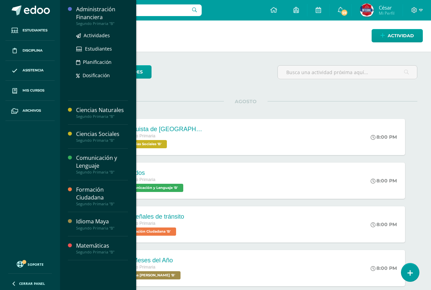
click at [89, 14] on div "Administración Financiera" at bounding box center [102, 13] width 52 height 16
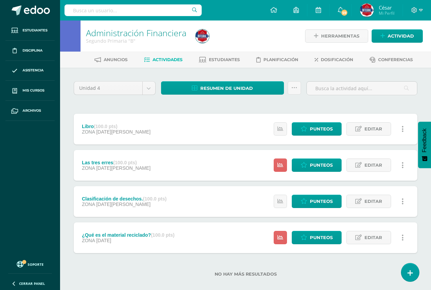
scroll to position [9, 0]
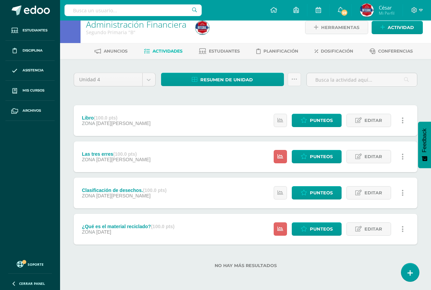
click at [169, 156] on div "Las tres erres (100.0 pts) ZONA 08 de Agosto Estatus de Actividad: 28 Estudiant…" at bounding box center [246, 156] width 344 height 31
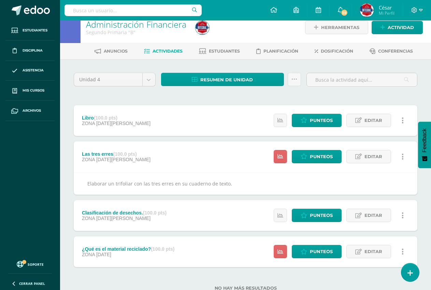
click at [196, 247] on div "¿Qué es el material reciclado? (100.0 pts) ZONA 31 de Julio Estatus de Activida…" at bounding box center [246, 251] width 344 height 31
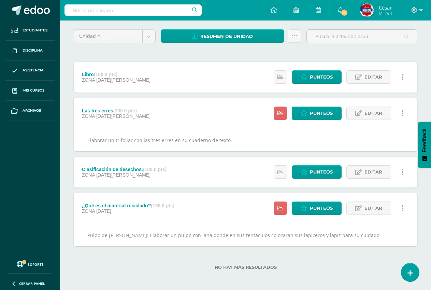
scroll to position [54, 0]
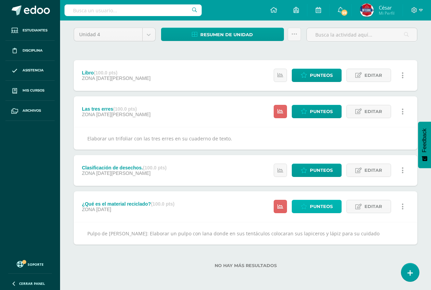
click at [314, 204] on span "Punteos" at bounding box center [321, 206] width 23 height 13
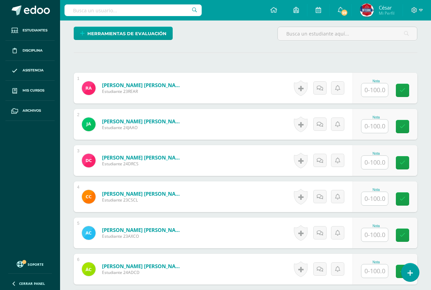
scroll to position [171, 0]
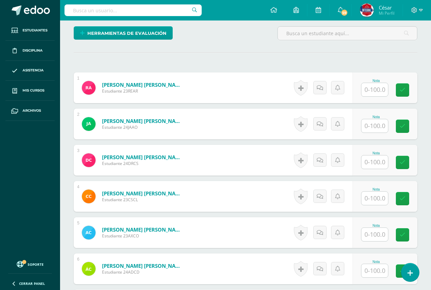
click at [368, 90] on input "text" at bounding box center [374, 89] width 27 height 13
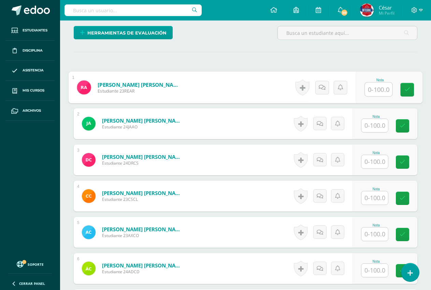
type input "7"
type input "6"
type input "0"
click at [377, 126] on input "text" at bounding box center [374, 125] width 27 height 13
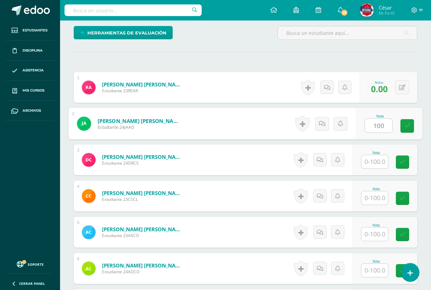
type input "100"
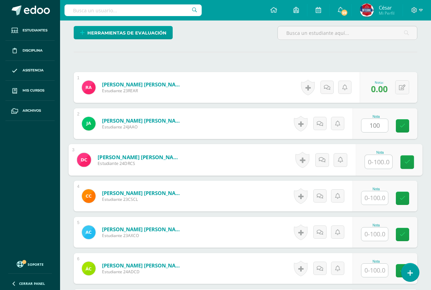
click at [374, 161] on input "text" at bounding box center [378, 162] width 27 height 14
type input "100"
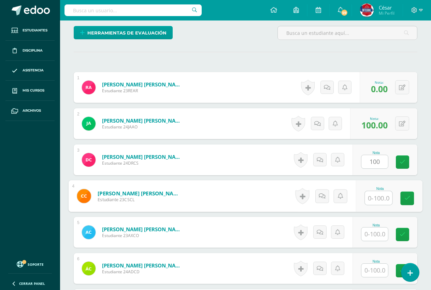
click at [378, 196] on input "text" at bounding box center [378, 198] width 27 height 14
type input "1"
type input "90"
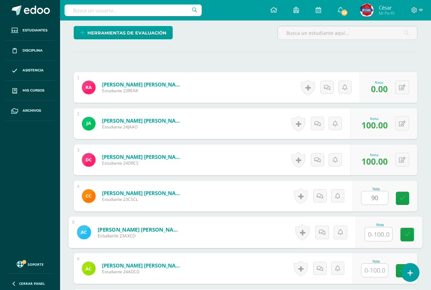
click at [375, 234] on input "text" at bounding box center [378, 234] width 27 height 14
type input "100"
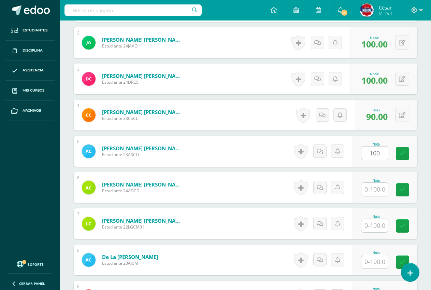
scroll to position [274, 0]
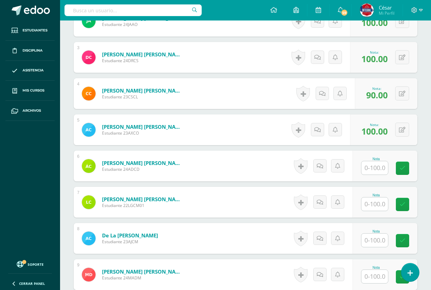
click at [379, 170] on input "text" at bounding box center [374, 167] width 27 height 13
type input "100"
click at [374, 199] on input "text" at bounding box center [374, 203] width 27 height 13
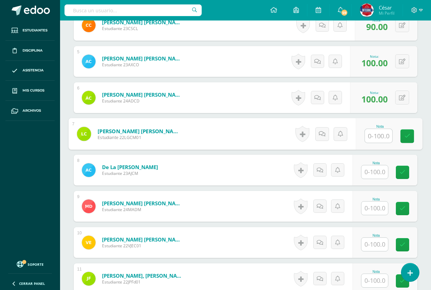
scroll to position [411, 0]
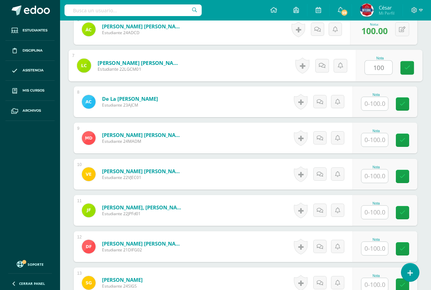
type input "100"
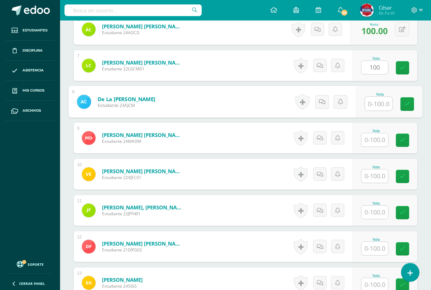
click at [372, 109] on input "text" at bounding box center [378, 104] width 27 height 14
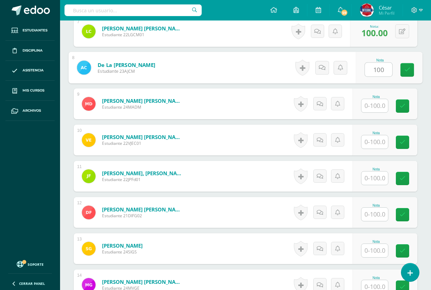
type input "100"
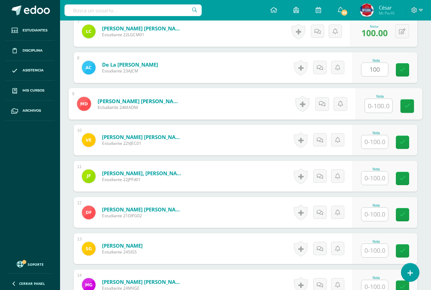
click at [379, 111] on input "text" at bounding box center [378, 106] width 27 height 14
type input "100"
click at [378, 143] on input "text" at bounding box center [374, 141] width 27 height 13
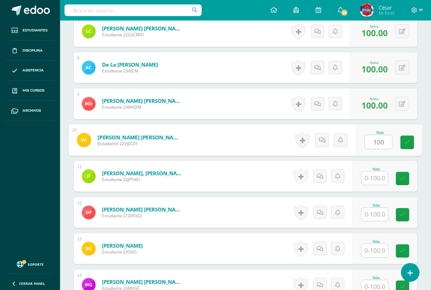
type input "100"
click at [368, 182] on input "text" at bounding box center [374, 177] width 27 height 13
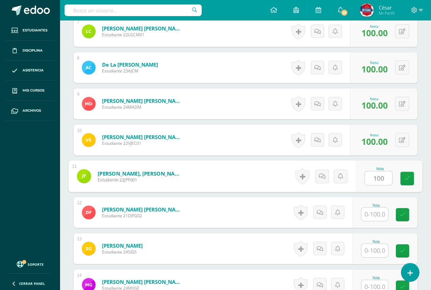
type input "100"
click at [375, 212] on input "text" at bounding box center [374, 214] width 27 height 13
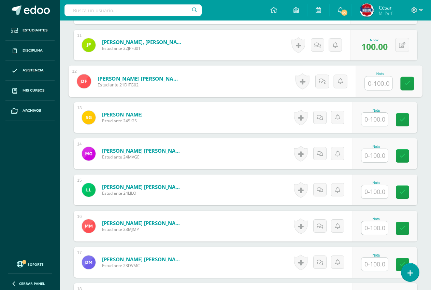
scroll to position [581, 0]
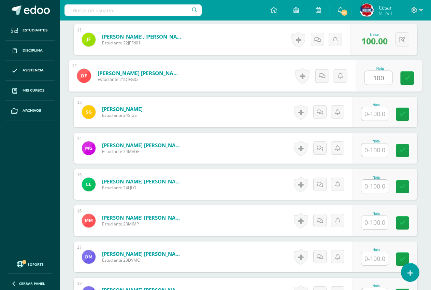
type input "100"
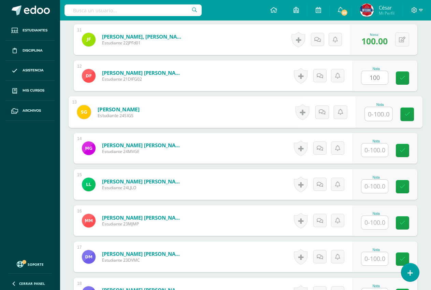
click at [378, 110] on input "text" at bounding box center [378, 114] width 27 height 14
type input "100"
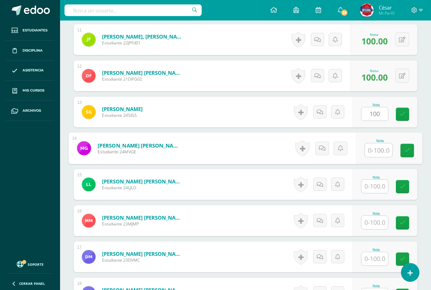
click at [370, 156] on input "text" at bounding box center [378, 150] width 27 height 14
type input "100"
click at [374, 184] on input "text" at bounding box center [374, 186] width 27 height 13
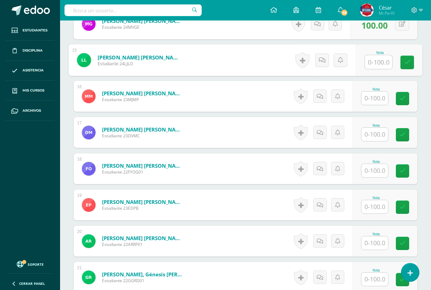
scroll to position [718, 0]
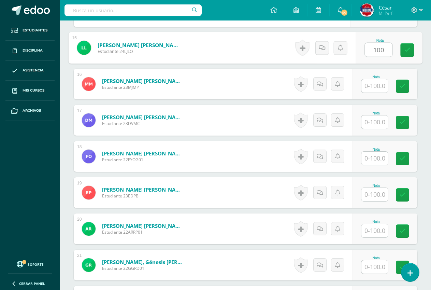
type input "100"
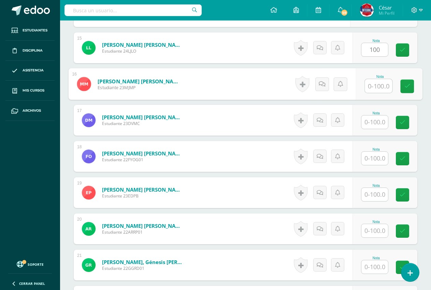
click at [369, 85] on input "text" at bounding box center [378, 86] width 27 height 14
type input "100"
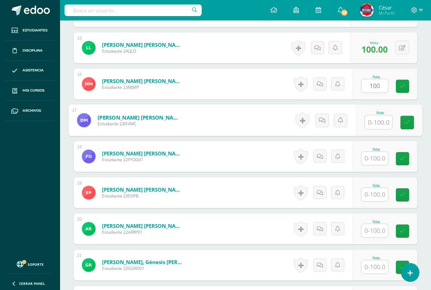
click at [376, 121] on input "text" at bounding box center [378, 122] width 27 height 14
click at [367, 162] on input "text" at bounding box center [374, 158] width 27 height 13
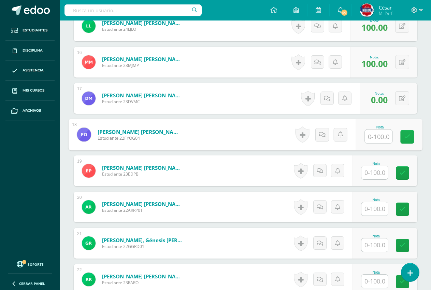
scroll to position [752, 0]
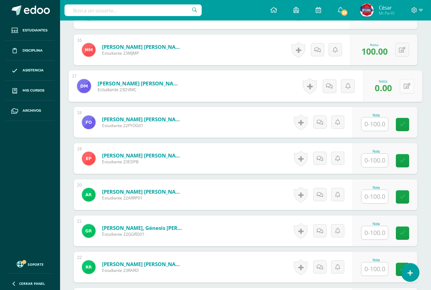
click at [405, 85] on icon at bounding box center [407, 86] width 7 height 6
click at [353, 86] on input "0.00" at bounding box center [359, 88] width 27 height 14
type input "60.00"
click at [385, 93] on link at bounding box center [389, 89] width 14 height 14
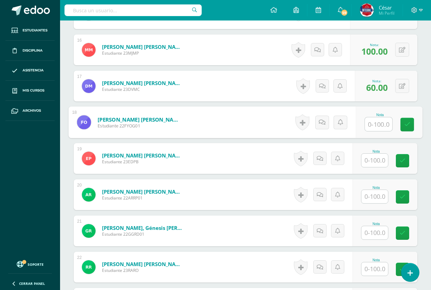
click at [376, 123] on input "text" at bounding box center [378, 124] width 27 height 14
type input "6"
type input "0"
click at [402, 125] on link at bounding box center [407, 125] width 14 height 14
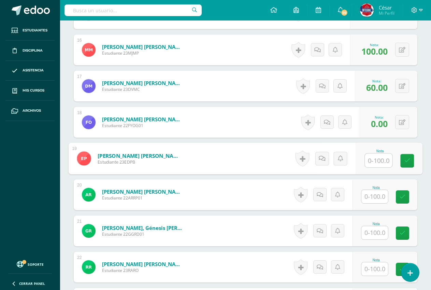
click at [374, 165] on input "text" at bounding box center [378, 161] width 27 height 14
type input "100"
click at [376, 198] on input "text" at bounding box center [374, 196] width 27 height 13
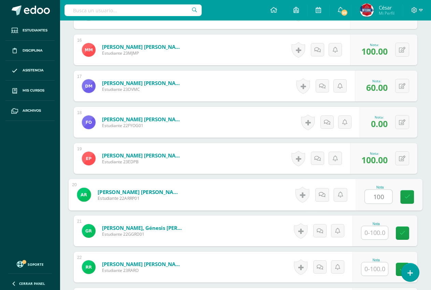
type input "100"
click at [375, 228] on input "text" at bounding box center [374, 232] width 27 height 13
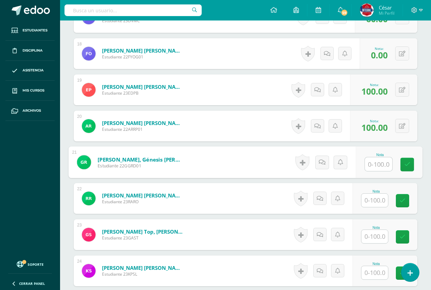
scroll to position [854, 0]
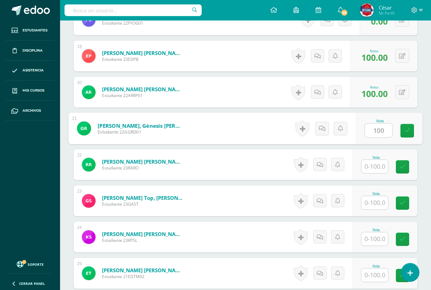
type input "100"
click at [376, 168] on input "text" at bounding box center [374, 166] width 27 height 13
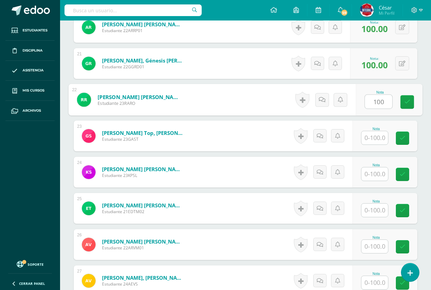
scroll to position [957, 0]
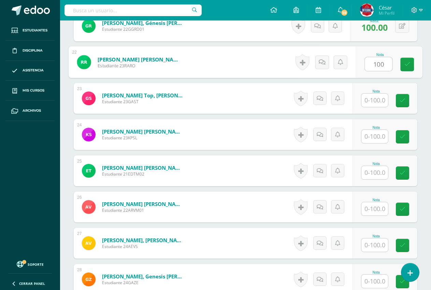
type input "100"
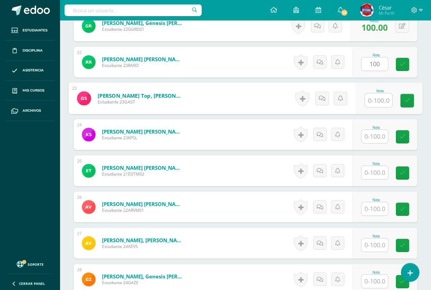
click at [372, 104] on input "text" at bounding box center [378, 101] width 27 height 14
type input "0"
click at [380, 132] on input "text" at bounding box center [374, 136] width 27 height 13
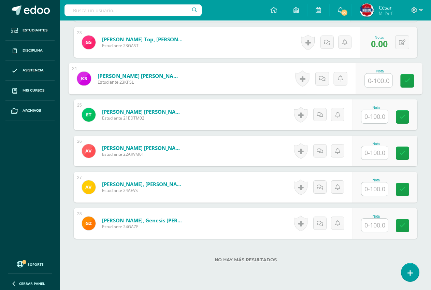
scroll to position [1025, 0]
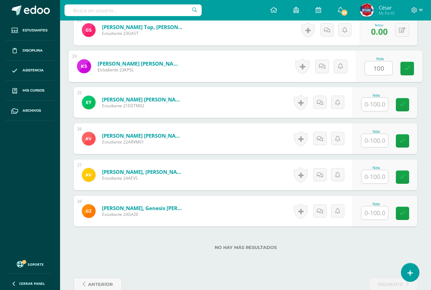
type input "100"
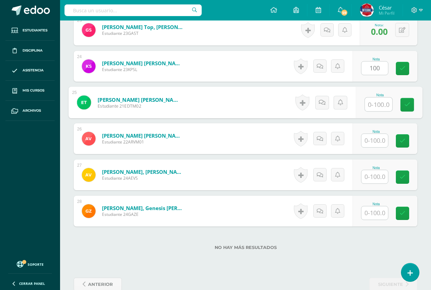
click at [377, 104] on input "text" at bounding box center [378, 105] width 27 height 14
type input "100"
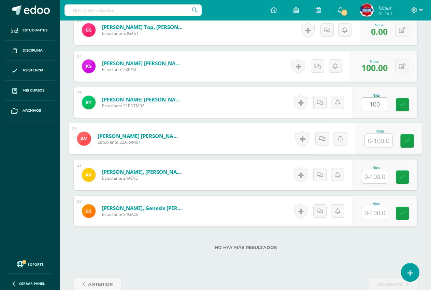
click at [380, 137] on input "text" at bounding box center [378, 141] width 27 height 14
type input "100"
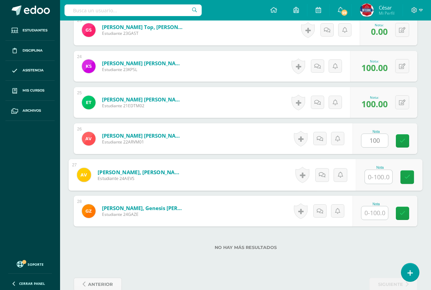
click at [379, 176] on input "text" at bounding box center [378, 177] width 27 height 14
type input "0"
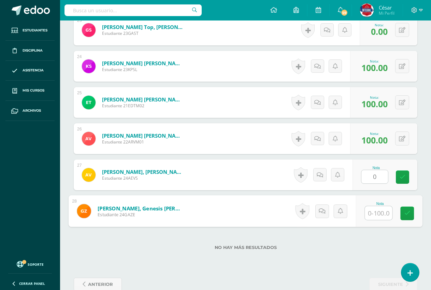
click at [370, 214] on input "text" at bounding box center [378, 213] width 27 height 14
type input "100"
click at [403, 214] on link at bounding box center [407, 214] width 14 height 14
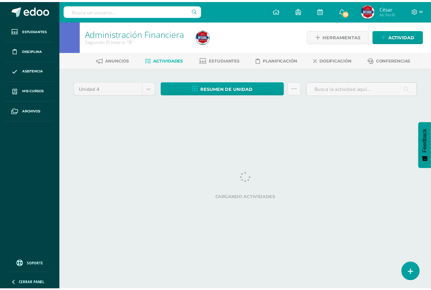
scroll to position [0, 3]
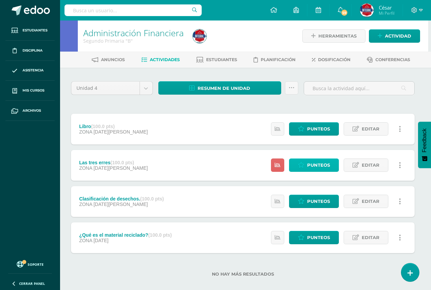
click at [296, 167] on link "Punteos" at bounding box center [314, 164] width 50 height 13
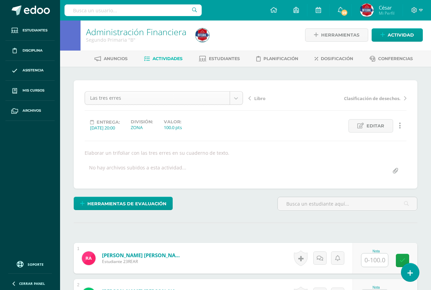
scroll to position [138, 0]
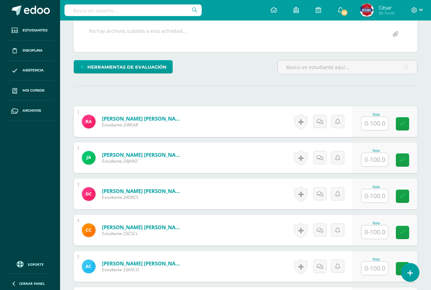
drag, startPoint x: 247, startPoint y: 112, endPoint x: 347, endPoint y: 115, distance: 99.7
click at [270, 119] on form "Aguilar Recinos, Rashell Eunice Estudiante 23REAR Nota 0 Logros" at bounding box center [246, 121] width 344 height 31
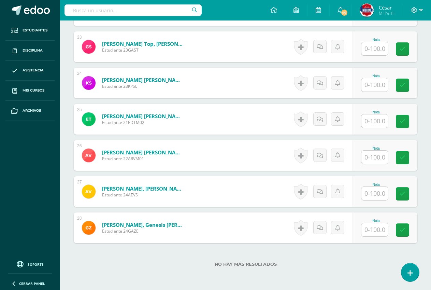
scroll to position [1040, 0]
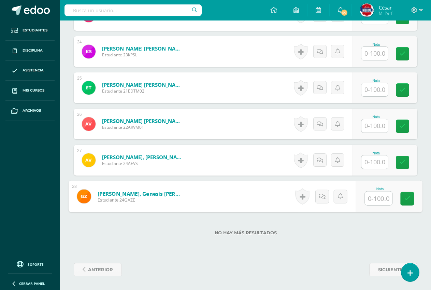
click at [376, 197] on input "text" at bounding box center [378, 198] width 27 height 14
type input "10"
click at [408, 197] on icon at bounding box center [407, 199] width 6 height 6
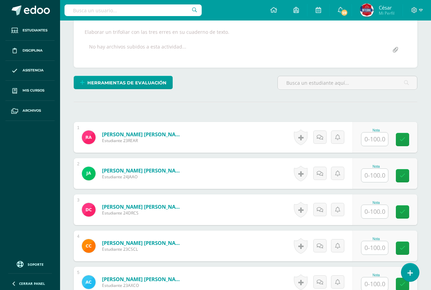
scroll to position [152, 0]
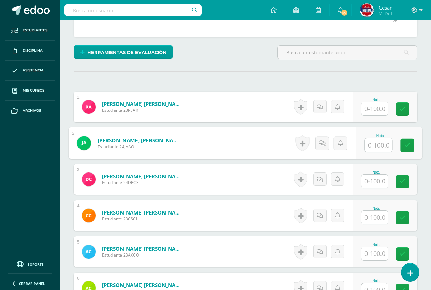
click at [375, 150] on input "text" at bounding box center [378, 145] width 27 height 14
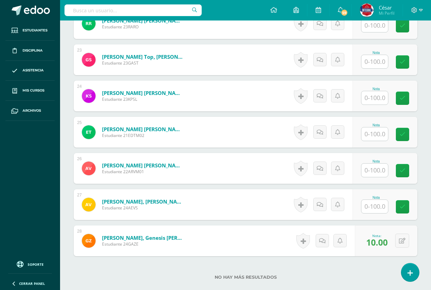
scroll to position [1040, 0]
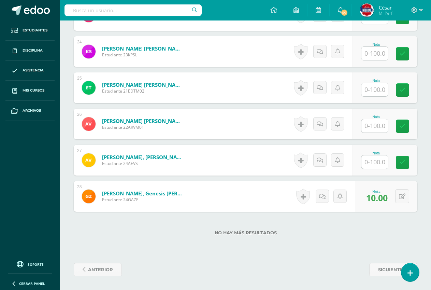
type input "100"
click at [375, 164] on input "text" at bounding box center [374, 161] width 27 height 13
type input "100"
click at [407, 165] on icon at bounding box center [407, 162] width 6 height 6
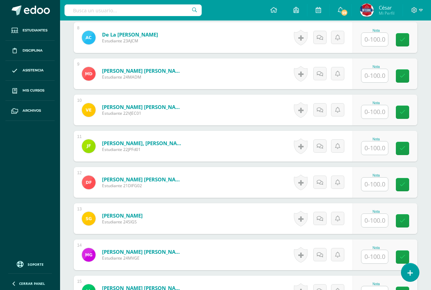
scroll to position [459, 0]
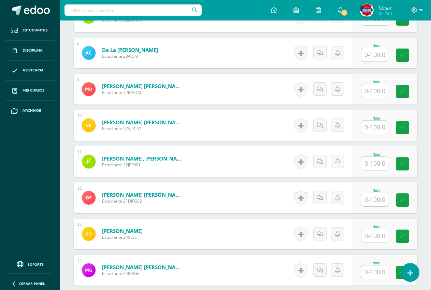
click at [374, 164] on input "text" at bounding box center [374, 163] width 27 height 13
type input "100"
click at [412, 164] on link at bounding box center [407, 164] width 14 height 14
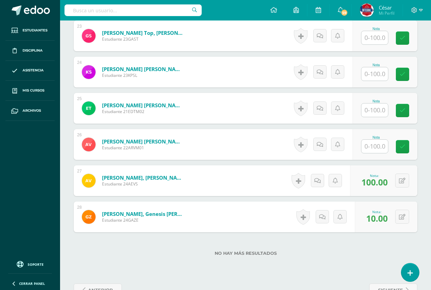
scroll to position [1040, 0]
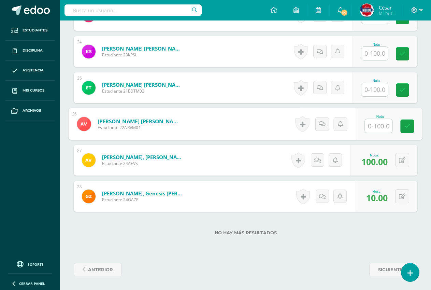
click at [377, 124] on input "text" at bounding box center [378, 126] width 27 height 14
type input "100"
click at [406, 122] on link at bounding box center [407, 126] width 14 height 14
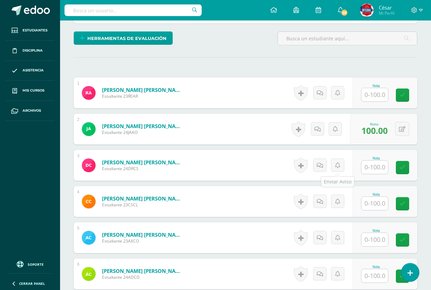
scroll to position [171, 0]
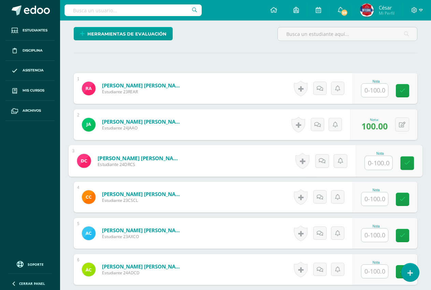
click at [372, 162] on input "text" at bounding box center [378, 163] width 27 height 14
type input "95"
click at [406, 160] on icon at bounding box center [407, 163] width 6 height 6
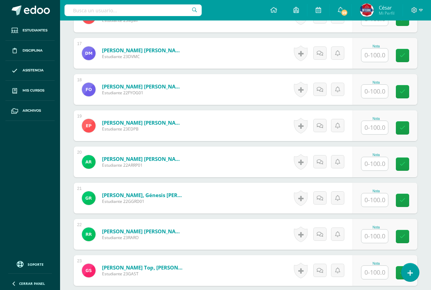
scroll to position [785, 0]
click at [365, 199] on input "text" at bounding box center [374, 199] width 27 height 13
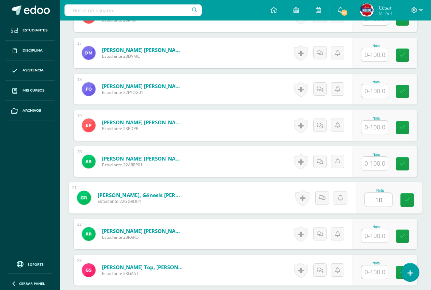
type input "100"
click at [409, 199] on icon at bounding box center [407, 200] width 6 height 6
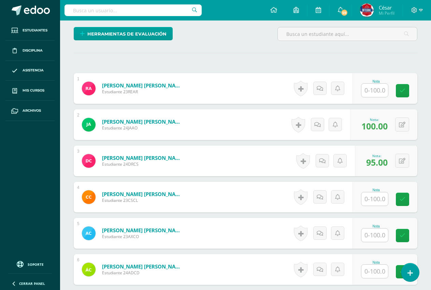
scroll to position [341, 0]
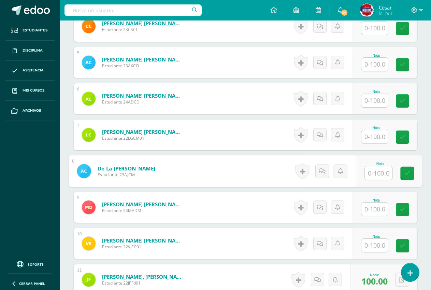
click at [382, 172] on input "text" at bounding box center [378, 173] width 27 height 14
type input "100"
click at [408, 173] on icon at bounding box center [407, 173] width 6 height 6
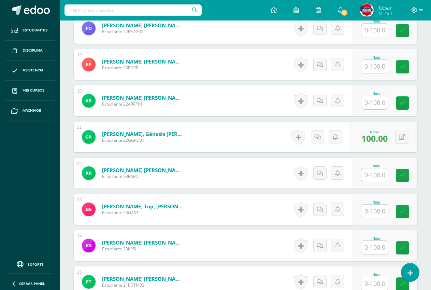
scroll to position [853, 0]
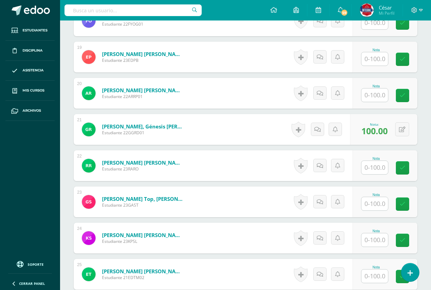
click at [371, 95] on input "text" at bounding box center [374, 94] width 27 height 13
type input "100"
click at [406, 97] on icon at bounding box center [407, 96] width 6 height 6
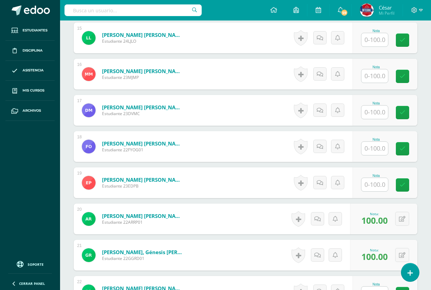
scroll to position [717, 0]
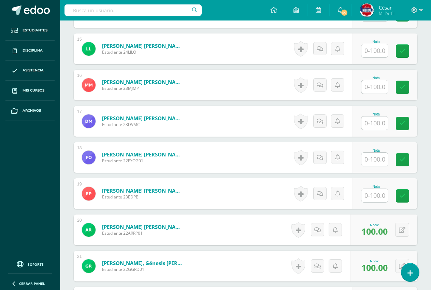
click at [369, 163] on input "text" at bounding box center [374, 159] width 27 height 13
type input "100"
click at [408, 159] on icon at bounding box center [407, 160] width 6 height 6
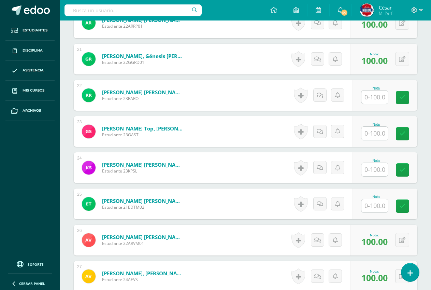
scroll to position [1024, 0]
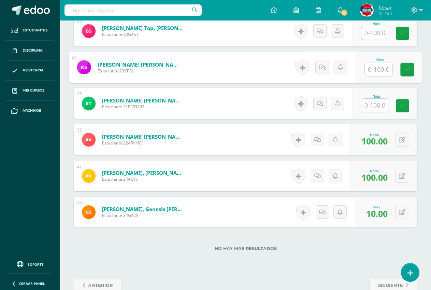
click at [373, 70] on input "text" at bounding box center [378, 69] width 27 height 14
type input "100"
click at [407, 69] on icon at bounding box center [407, 70] width 6 height 6
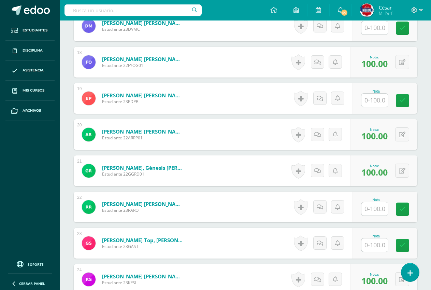
scroll to position [801, 0]
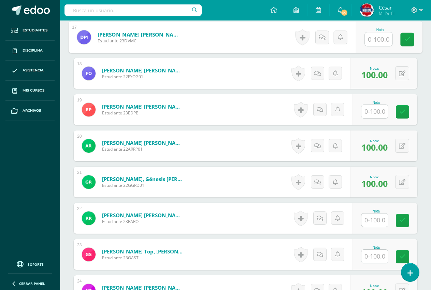
click at [375, 42] on input "text" at bounding box center [378, 39] width 27 height 14
type input "100"
click at [403, 39] on link at bounding box center [407, 40] width 14 height 14
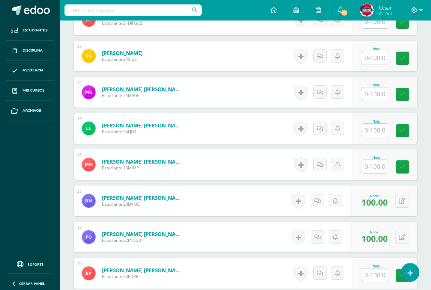
scroll to position [630, 0]
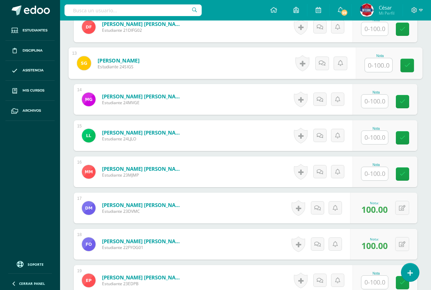
click at [370, 68] on input "text" at bounding box center [378, 65] width 27 height 14
type input "100"
click at [411, 66] on link at bounding box center [407, 66] width 14 height 14
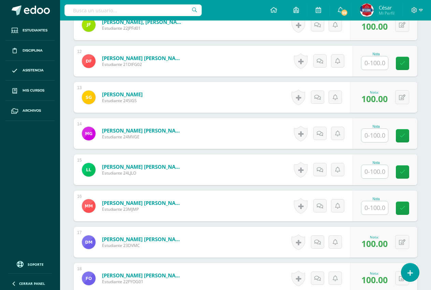
click at [371, 207] on input "text" at bounding box center [374, 207] width 27 height 13
type input "100"
click at [410, 211] on link at bounding box center [407, 208] width 14 height 14
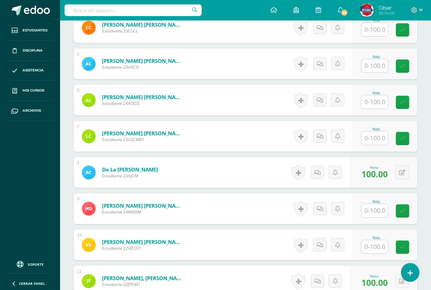
scroll to position [323, 0]
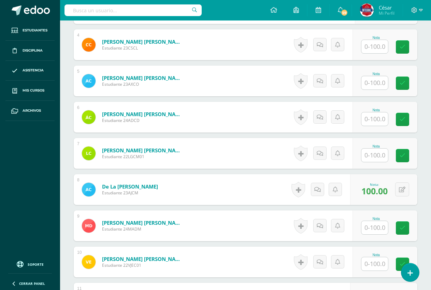
click at [378, 81] on input "text" at bounding box center [374, 82] width 27 height 13
type input "100"
click at [408, 84] on icon at bounding box center [407, 83] width 6 height 6
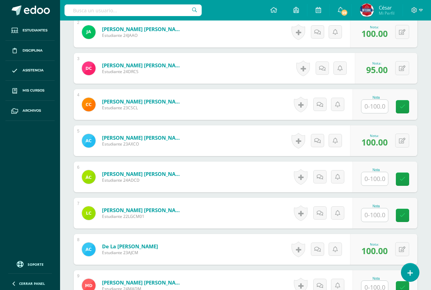
scroll to position [255, 0]
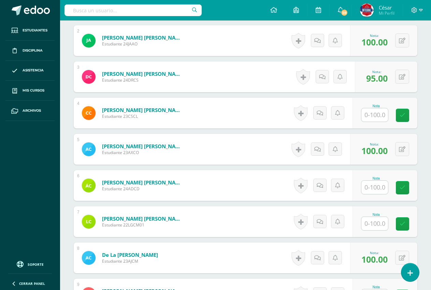
click at [360, 114] on div "Nota" at bounding box center [385, 113] width 65 height 31
click at [371, 113] on input "text" at bounding box center [374, 114] width 27 height 13
type input "100"
click at [402, 118] on link at bounding box center [407, 116] width 14 height 14
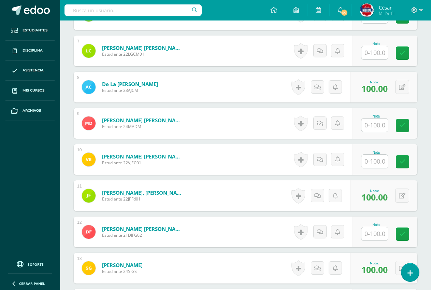
scroll to position [459, 0]
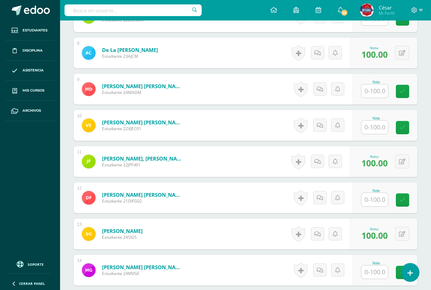
click at [375, 203] on input "text" at bounding box center [374, 199] width 27 height 13
type input "100"
click at [404, 200] on icon at bounding box center [407, 200] width 6 height 6
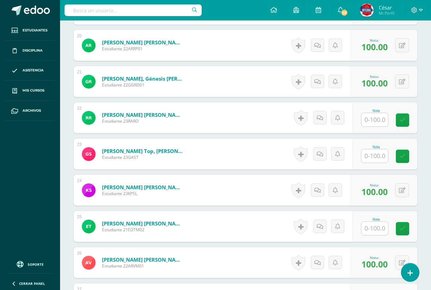
scroll to position [903, 0]
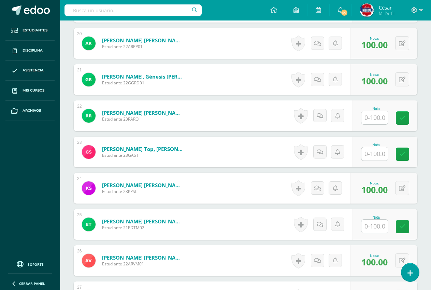
click at [377, 117] on input "text" at bounding box center [374, 117] width 27 height 13
type input "100"
click at [415, 120] on div "Nota 100" at bounding box center [389, 116] width 67 height 32
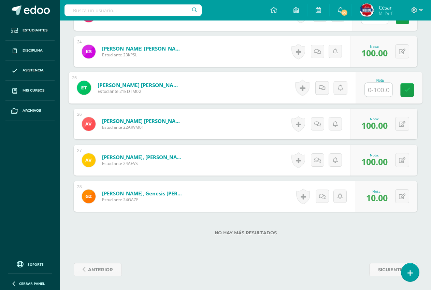
click at [375, 88] on input "text" at bounding box center [378, 90] width 27 height 14
type input "100"
click at [405, 90] on icon at bounding box center [407, 90] width 6 height 6
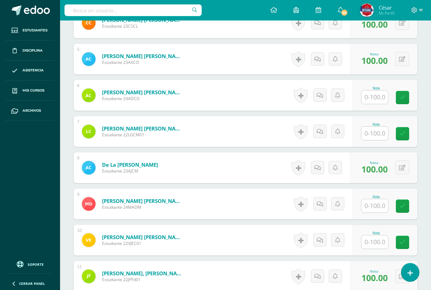
scroll to position [357, 0]
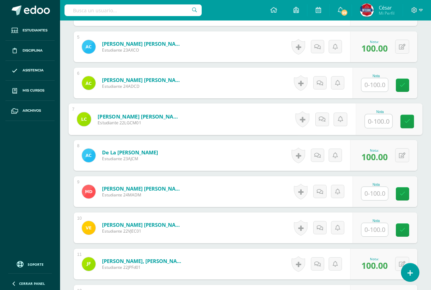
click at [378, 119] on input "text" at bounding box center [378, 121] width 27 height 14
type input "90"
click at [410, 114] on div "Nota 90" at bounding box center [385, 119] width 65 height 31
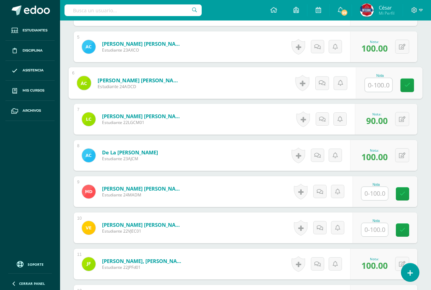
click at [371, 87] on input "text" at bounding box center [378, 85] width 27 height 14
type input "100"
click at [411, 87] on link at bounding box center [407, 86] width 14 height 14
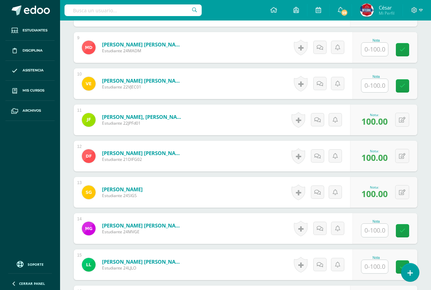
scroll to position [562, 0]
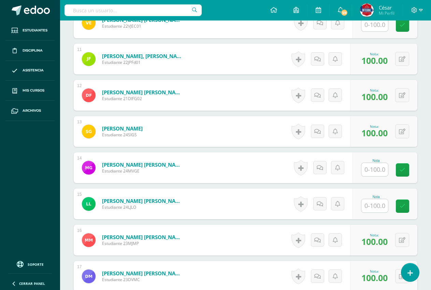
click at [377, 173] on input "text" at bounding box center [374, 169] width 27 height 13
type input "0"
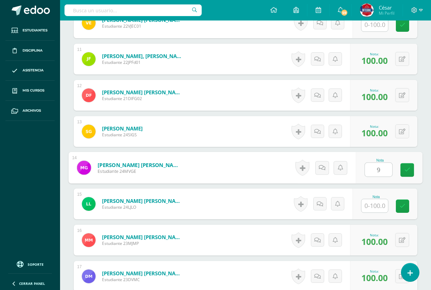
type input "90"
click at [404, 170] on link at bounding box center [407, 170] width 14 height 14
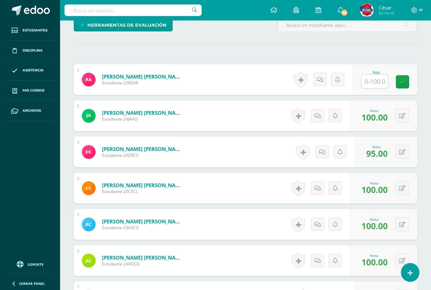
scroll to position [221, 0]
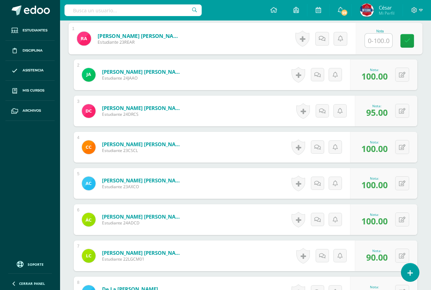
click at [370, 43] on input "text" at bounding box center [378, 41] width 27 height 14
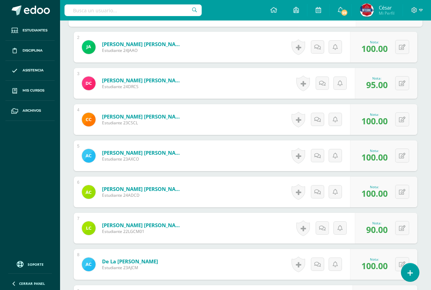
scroll to position [425, 0]
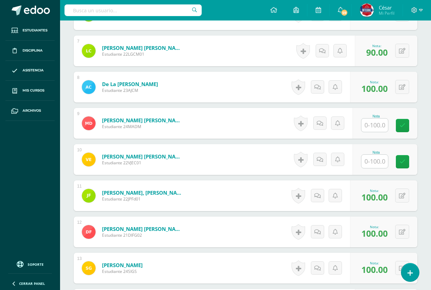
type input "0"
click at [366, 127] on input "text" at bounding box center [378, 125] width 27 height 14
type input "0"
click at [378, 161] on input "text" at bounding box center [374, 161] width 27 height 13
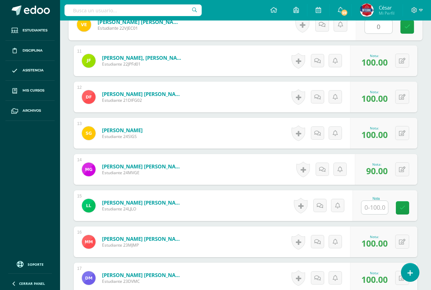
scroll to position [596, 0]
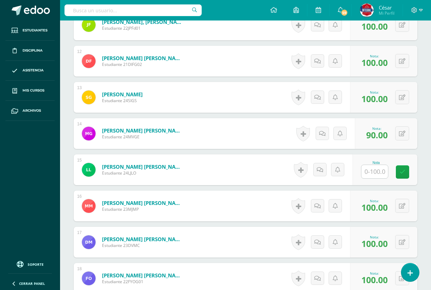
type input "0"
click at [378, 168] on input "text" at bounding box center [374, 171] width 27 height 13
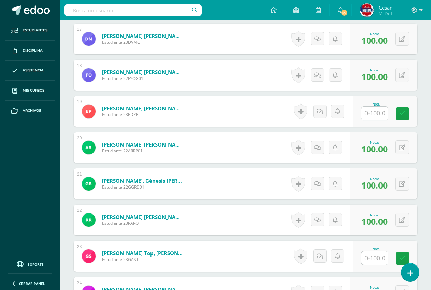
scroll to position [801, 0]
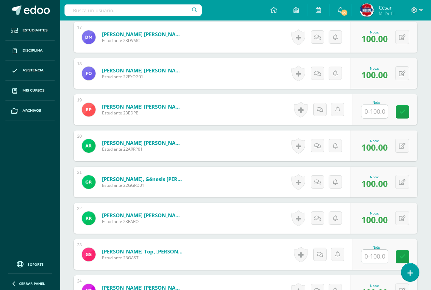
type input "0"
click at [367, 109] on input "text" at bounding box center [374, 111] width 27 height 13
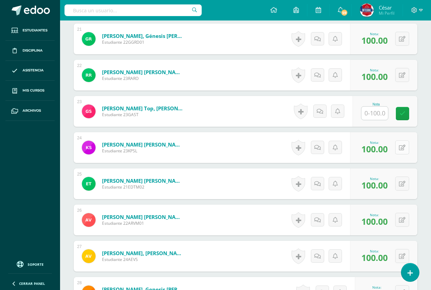
scroll to position [971, 0]
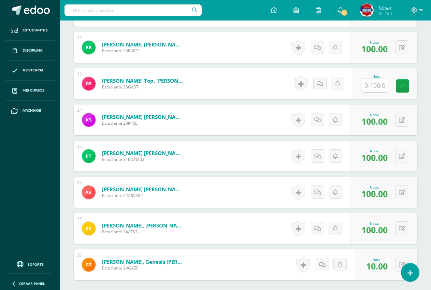
type input "0"
click at [369, 89] on input "text" at bounding box center [374, 85] width 27 height 13
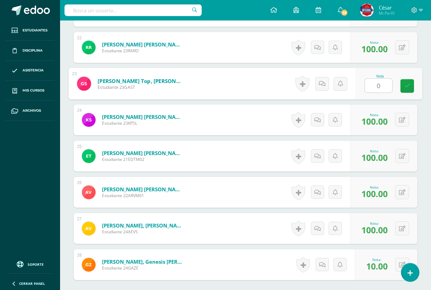
type input "0"
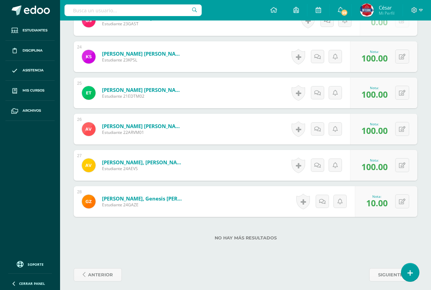
scroll to position [1040, 0]
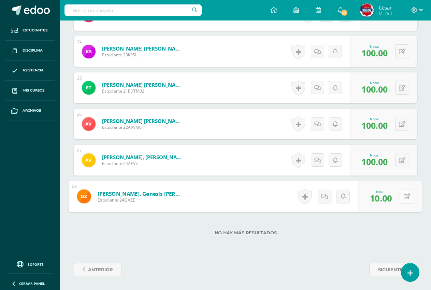
click at [405, 198] on icon at bounding box center [407, 196] width 7 height 6
click at [359, 203] on input "10.00" at bounding box center [359, 198] width 27 height 14
type input "100.00"
click at [386, 202] on link at bounding box center [389, 199] width 14 height 14
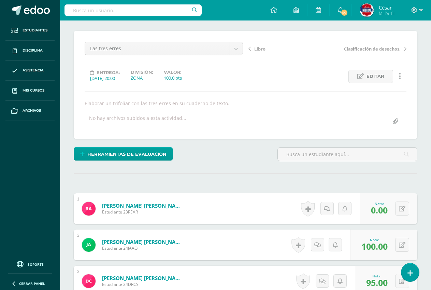
scroll to position [50, 0]
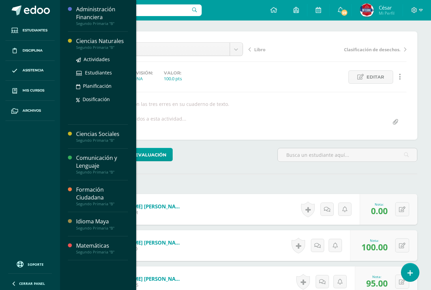
click at [97, 44] on link "Ciencias Naturales Segundo Primaria "B"" at bounding box center [102, 43] width 52 height 13
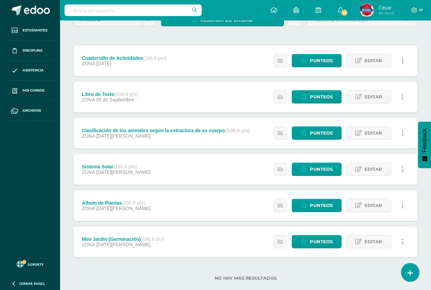
scroll to position [81, 0]
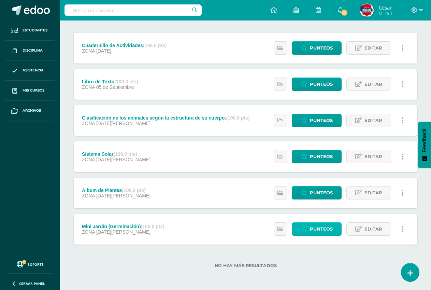
click at [324, 228] on span "Punteos" at bounding box center [321, 229] width 23 height 13
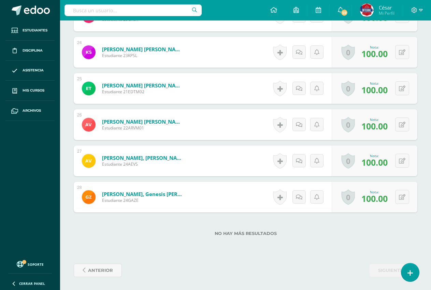
scroll to position [1040, 0]
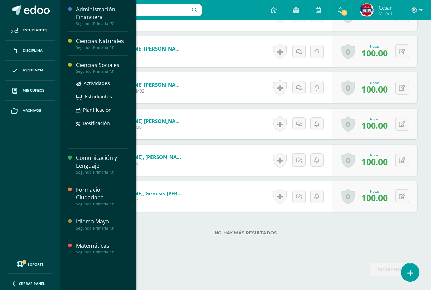
click at [85, 72] on div "Segundo Primaria "B"" at bounding box center [102, 71] width 52 height 5
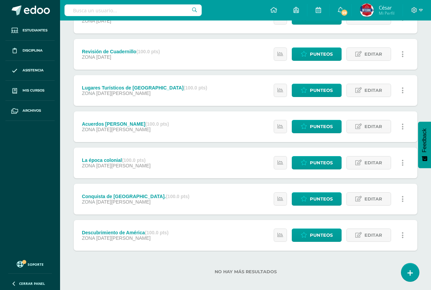
scroll to position [117, 0]
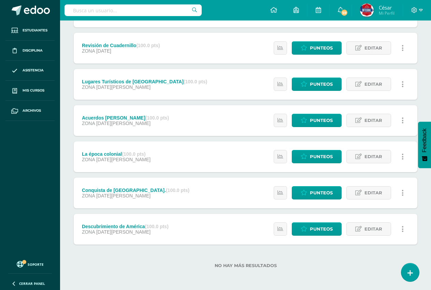
click at [168, 161] on div "La época colonial (100.0 pts) ZONA 18 de Agosto Estatus de Actividad: 28 Estudi…" at bounding box center [246, 156] width 344 height 31
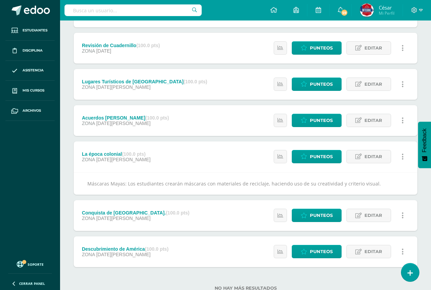
click at [204, 213] on div "Conquista de Guatemala. (100.0 pts) ZONA 11 de Agosto Estatus de Actividad: 28 …" at bounding box center [246, 215] width 344 height 31
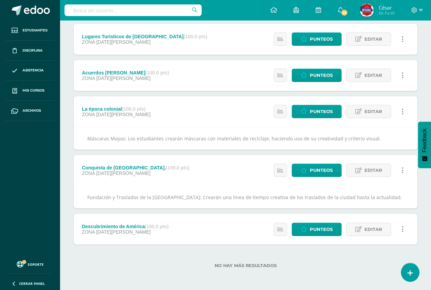
scroll to position [171, 0]
click at [200, 221] on div "Descubrimiento de América (100.0 pts) ZONA 04 de Agosto Estatus de Actividad: 0…" at bounding box center [246, 229] width 344 height 31
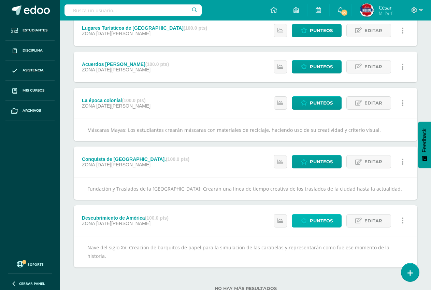
click at [317, 226] on span "Punteos" at bounding box center [321, 220] width 23 height 13
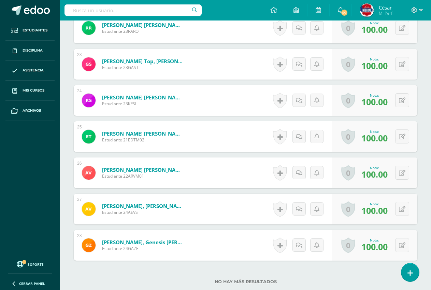
scroll to position [1046, 0]
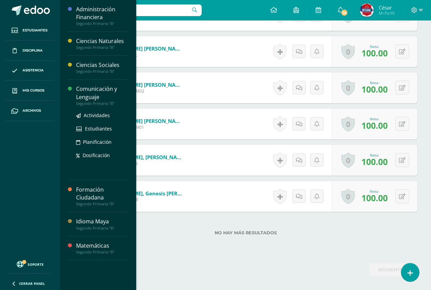
click at [86, 96] on div "Comunicación y Lenguaje" at bounding box center [102, 93] width 52 height 16
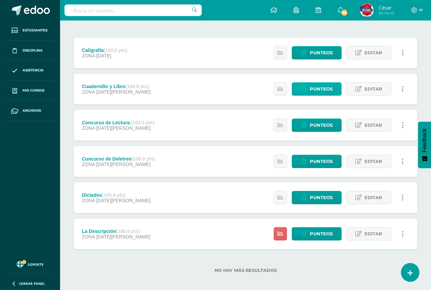
scroll to position [81, 0]
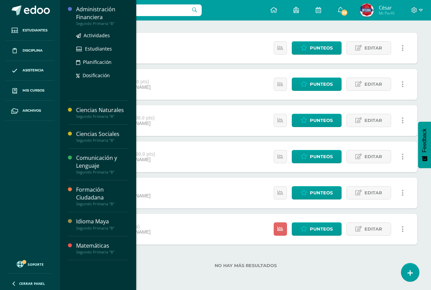
click at [94, 12] on div "Administración Financiera" at bounding box center [102, 13] width 52 height 16
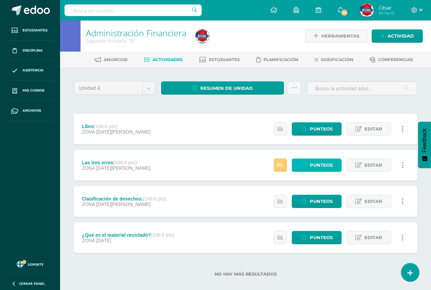
click at [315, 166] on span "Punteos" at bounding box center [321, 165] width 23 height 13
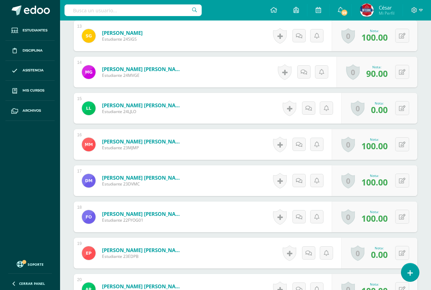
scroll to position [660, 0]
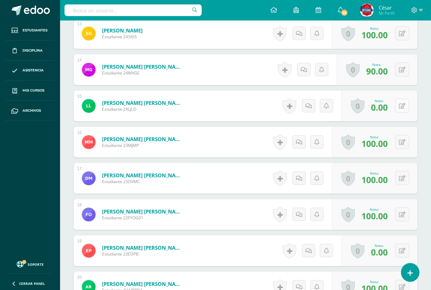
click at [402, 102] on button at bounding box center [402, 106] width 14 height 14
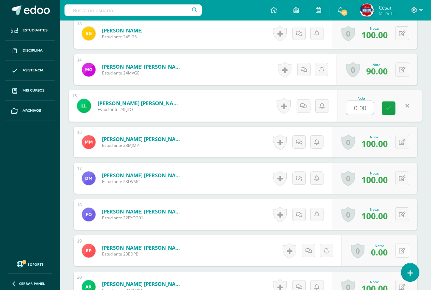
click at [402, 250] on button at bounding box center [402, 250] width 14 height 14
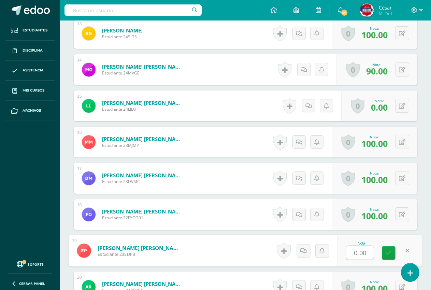
click at [352, 256] on input "0.00" at bounding box center [359, 253] width 27 height 14
type input "70.00"
click at [387, 250] on icon at bounding box center [389, 253] width 6 height 6
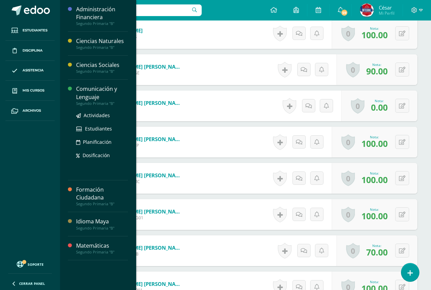
click at [96, 94] on div "Comunicación y Lenguaje" at bounding box center [102, 93] width 52 height 16
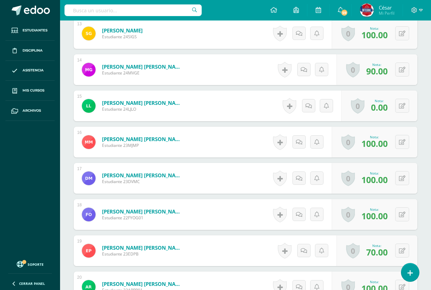
scroll to position [830, 0]
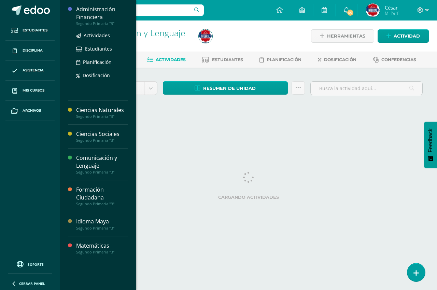
click at [91, 14] on div "Administración Financiera" at bounding box center [102, 13] width 52 height 16
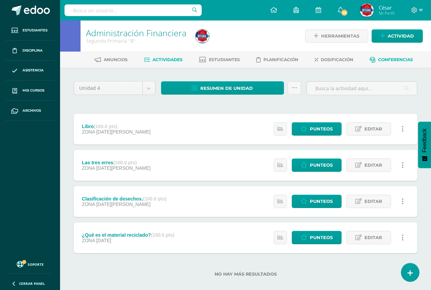
scroll to position [9, 0]
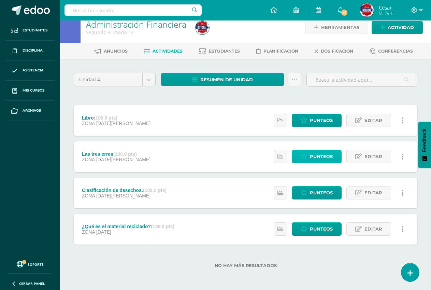
click at [323, 162] on span "Punteos" at bounding box center [321, 156] width 23 height 13
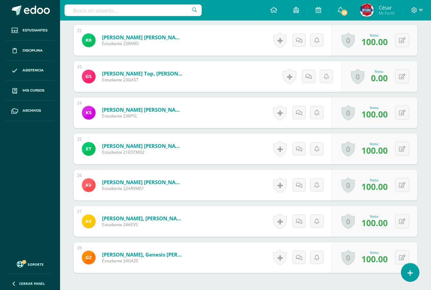
scroll to position [986, 0]
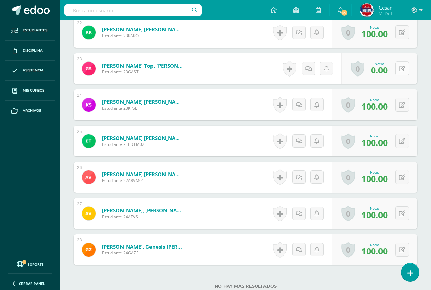
click at [406, 67] on button at bounding box center [402, 68] width 14 height 14
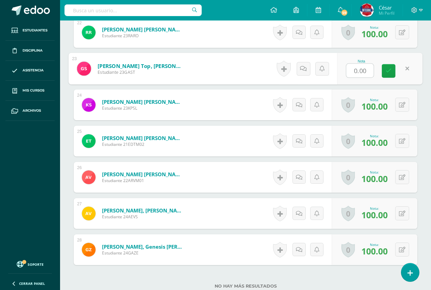
click at [353, 76] on input "0.00" at bounding box center [359, 71] width 27 height 14
type input "70.00"
click at [390, 74] on icon at bounding box center [389, 71] width 6 height 6
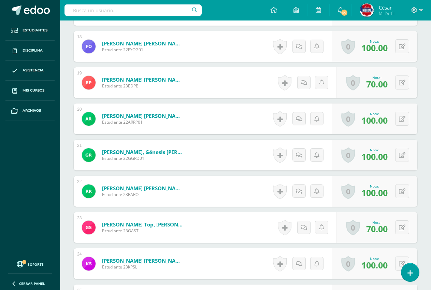
scroll to position [816, 0]
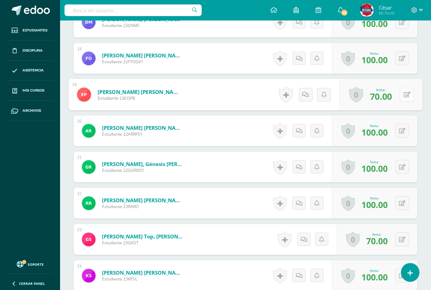
click at [404, 96] on icon at bounding box center [407, 94] width 7 height 6
click at [355, 100] on input "70.00" at bounding box center [359, 97] width 27 height 14
type input "00.00"
click at [386, 96] on icon at bounding box center [389, 97] width 6 height 6
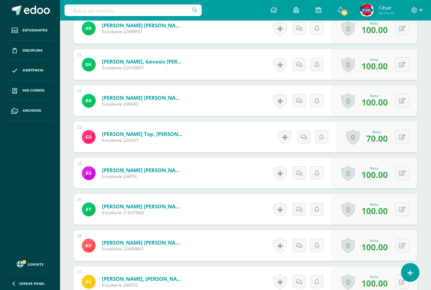
scroll to position [952, 0]
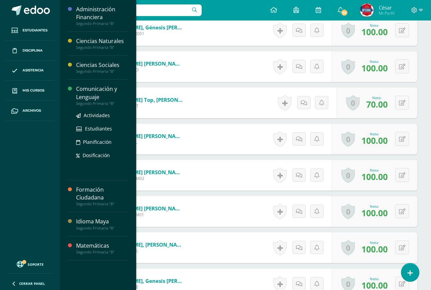
click at [83, 98] on div "Comunicación y Lenguaje" at bounding box center [102, 93] width 52 height 16
